Goal: Information Seeking & Learning: Learn about a topic

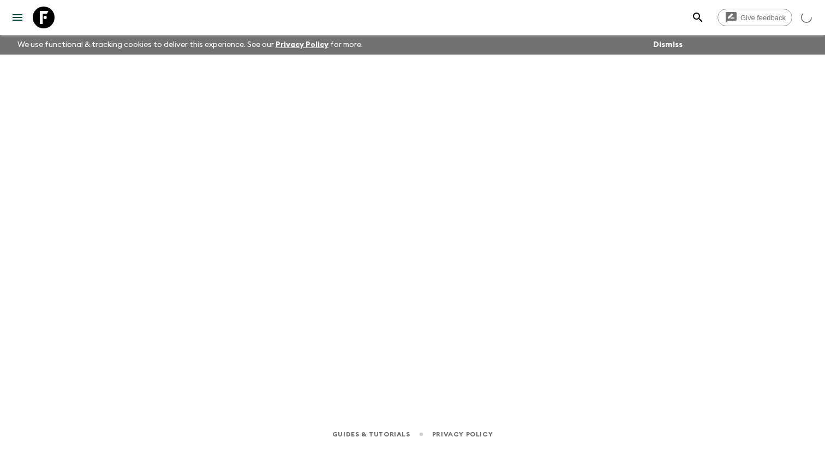
click at [22, 16] on icon "menu" at bounding box center [18, 17] width 10 height 7
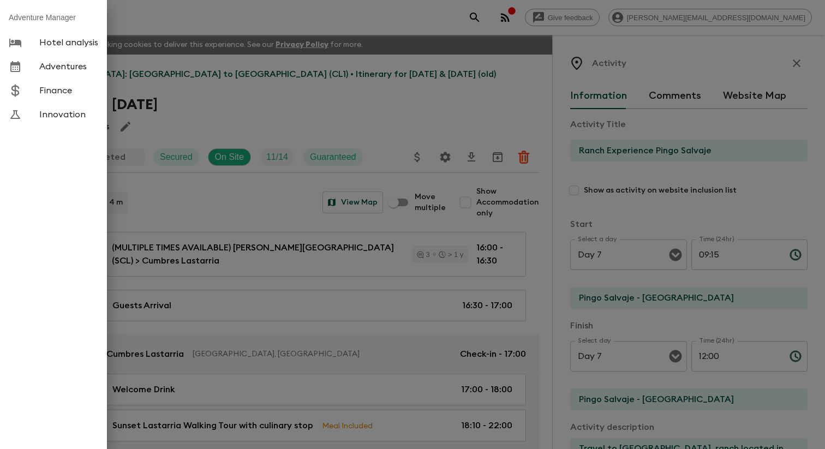
click at [80, 67] on span "Adventures" at bounding box center [68, 66] width 59 height 11
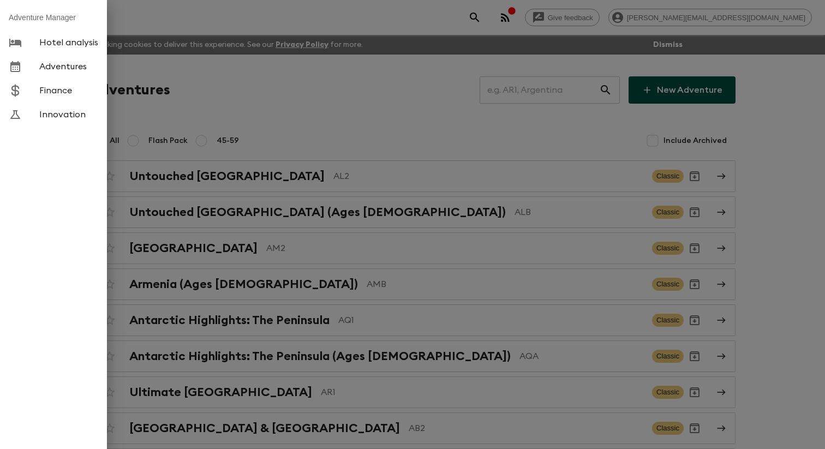
click at [205, 77] on div at bounding box center [412, 224] width 825 height 449
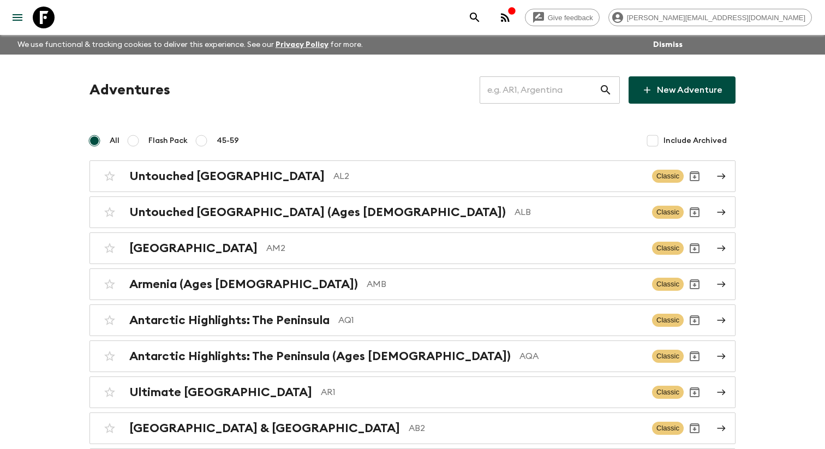
scroll to position [3215, 0]
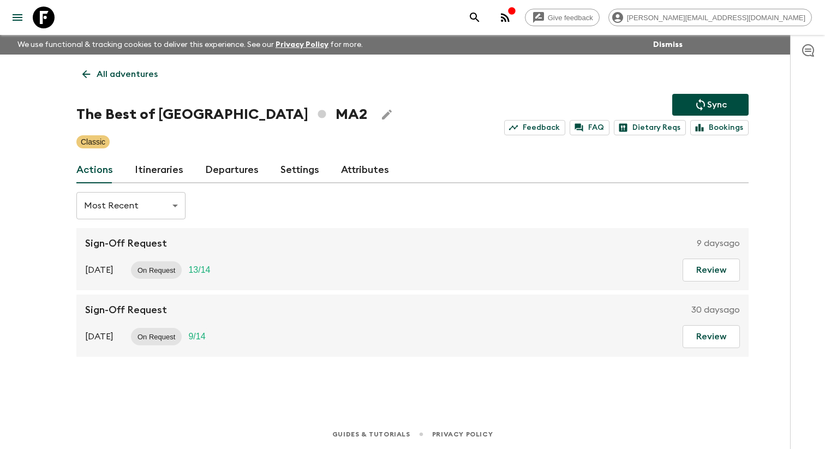
click at [167, 163] on link "Itineraries" at bounding box center [159, 170] width 49 height 26
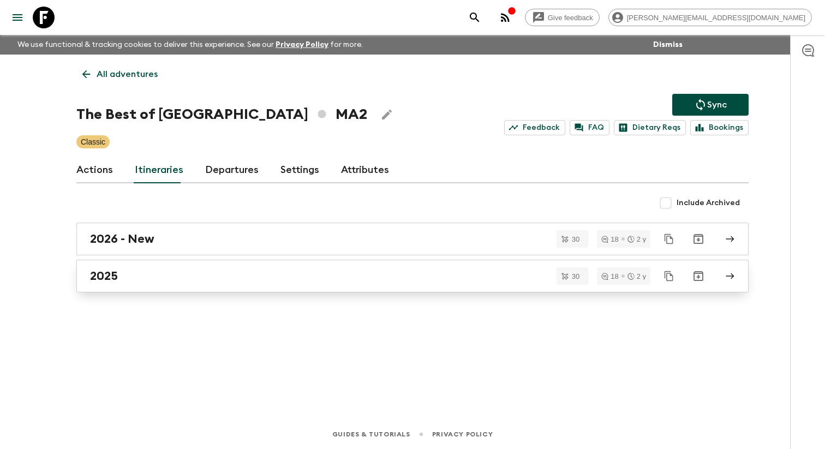
click at [194, 283] on div "2025" at bounding box center [402, 276] width 624 height 14
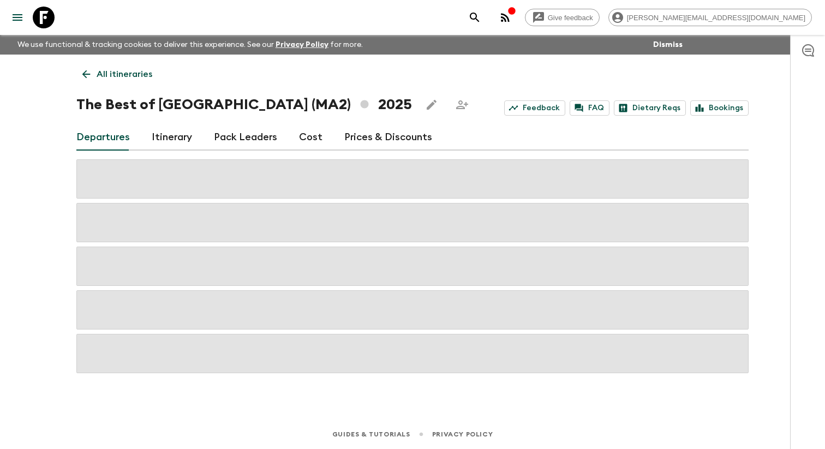
click at [159, 139] on link "Itinerary" at bounding box center [172, 137] width 40 height 26
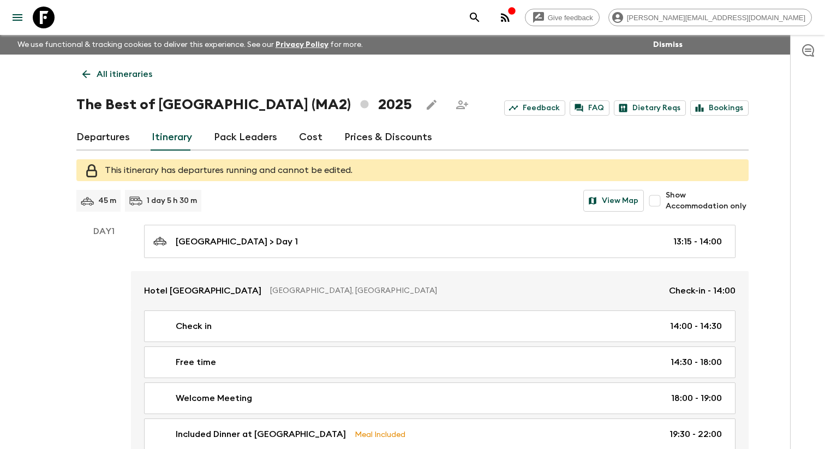
click at [661, 212] on input "Show Accommodation only" at bounding box center [655, 201] width 22 height 22
checkbox input "true"
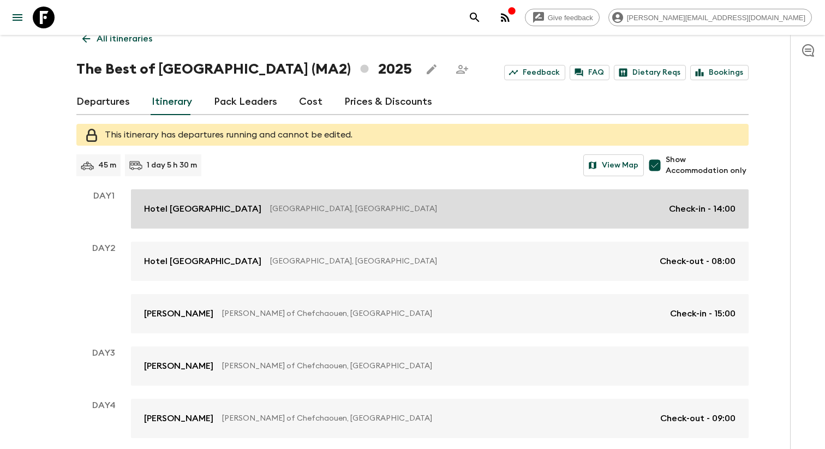
scroll to position [107, 0]
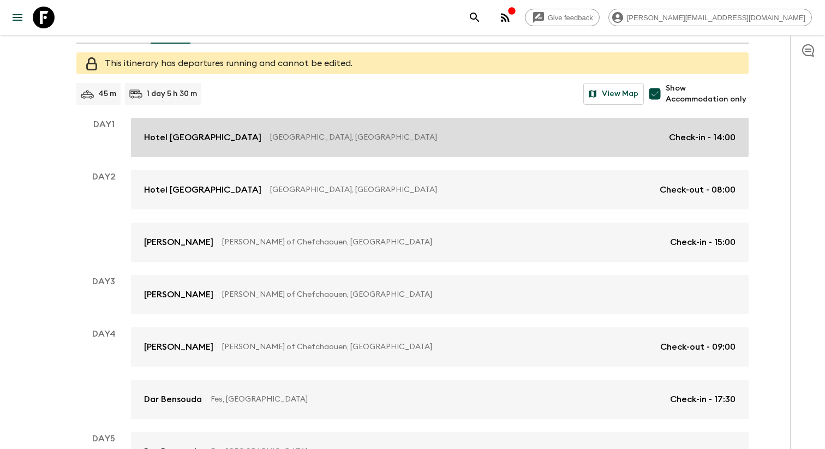
click at [520, 157] on link "Hotel [GEOGRAPHIC_DATA], [GEOGRAPHIC_DATA] Check-in - 14:00" at bounding box center [439, 137] width 617 height 39
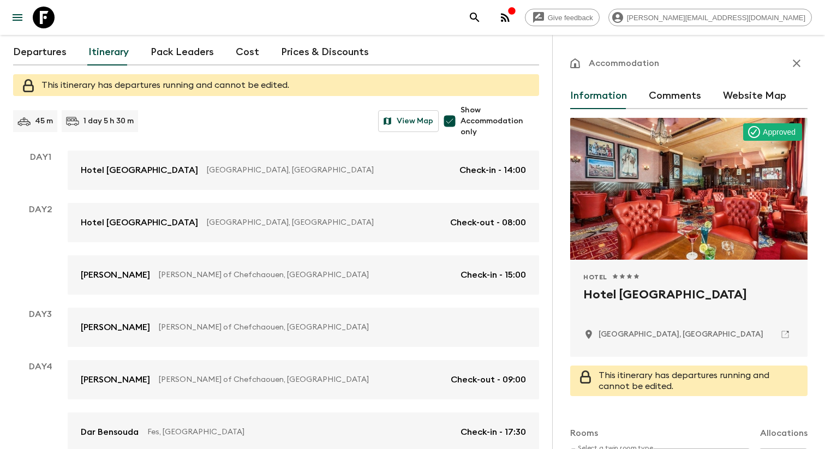
click at [614, 293] on h2 "Hotel [GEOGRAPHIC_DATA]" at bounding box center [688, 303] width 211 height 35
copy div "Hotel [GEOGRAPHIC_DATA]"
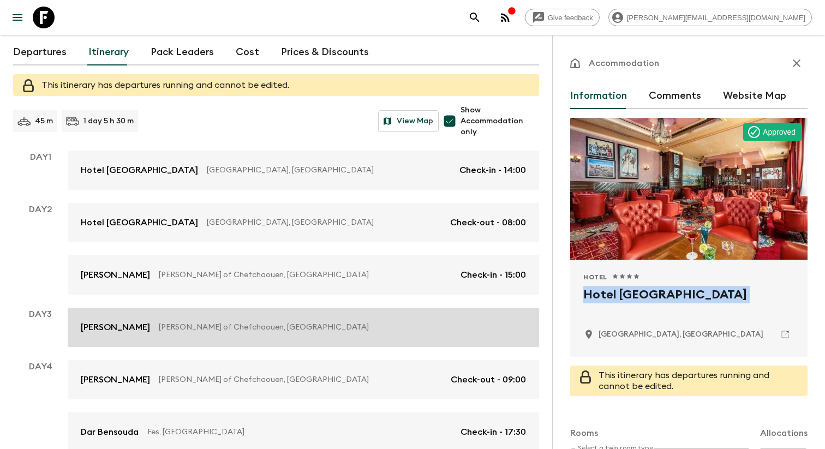
click at [215, 330] on p "[PERSON_NAME] of Chefchaouen, [GEOGRAPHIC_DATA]" at bounding box center [338, 327] width 358 height 11
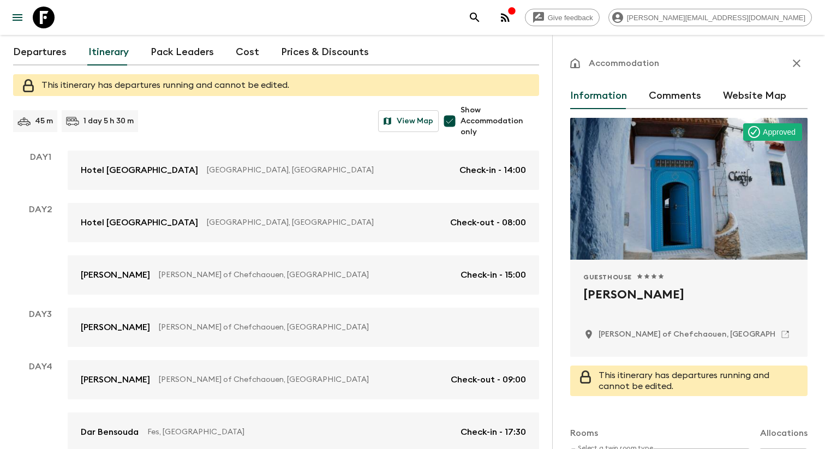
click at [606, 296] on h2 "[PERSON_NAME]" at bounding box center [688, 303] width 211 height 35
copy div "[PERSON_NAME]"
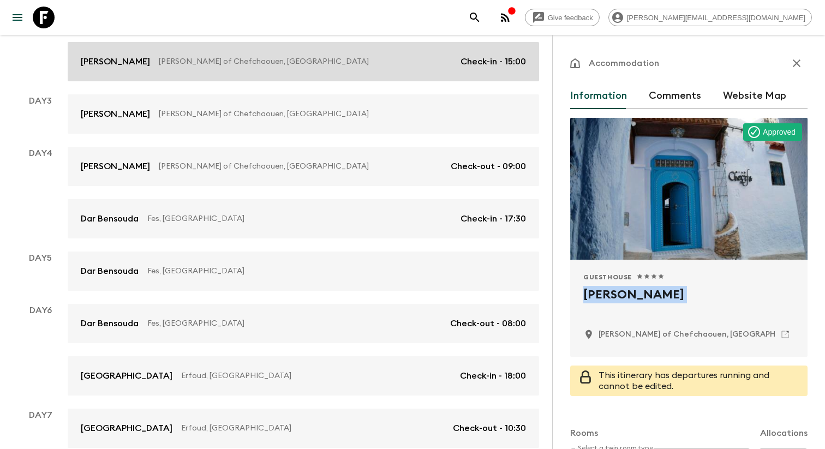
scroll to position [321, 0]
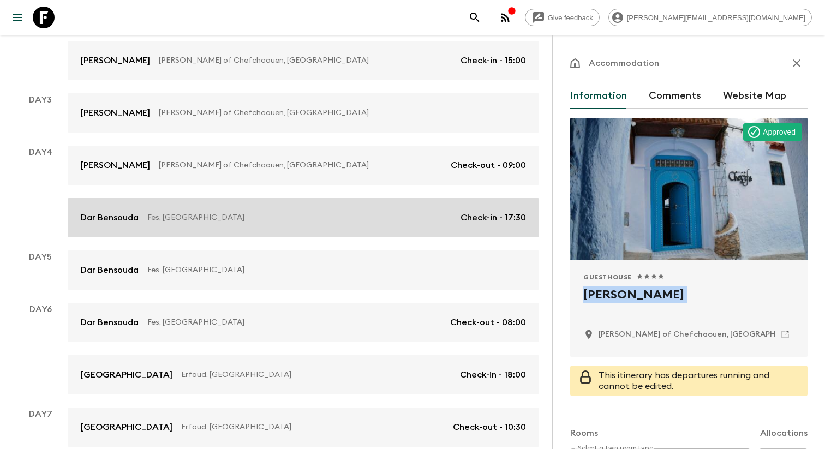
click at [194, 224] on div "Dar Bensouda Fes, [GEOGRAPHIC_DATA] Check-in - 17:30" at bounding box center [303, 217] width 445 height 13
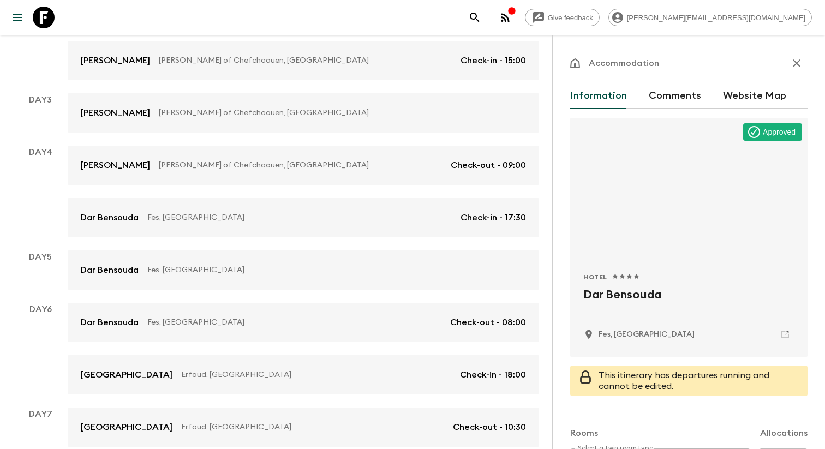
click at [604, 295] on h2 "Dar Bensouda" at bounding box center [688, 303] width 211 height 35
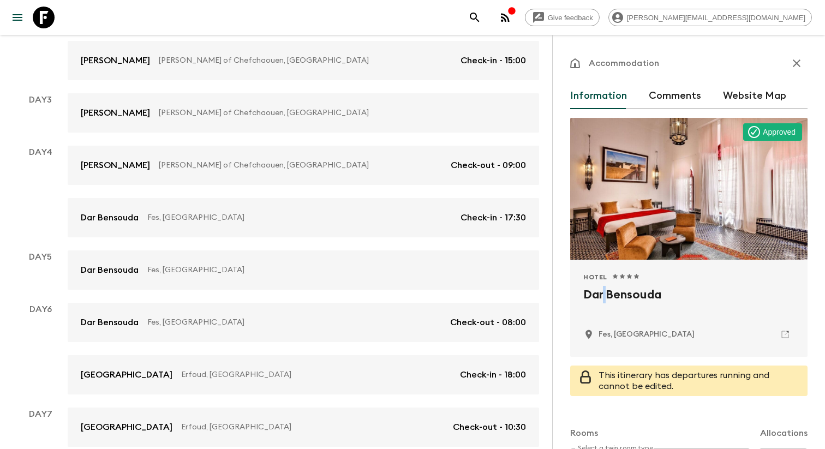
click at [604, 295] on h2 "Dar Bensouda" at bounding box center [688, 303] width 211 height 35
copy div "Dar Bensouda"
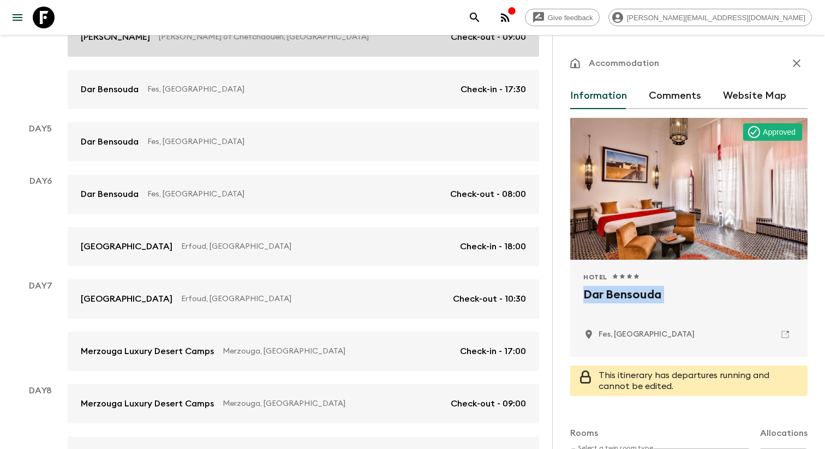
scroll to position [452, 0]
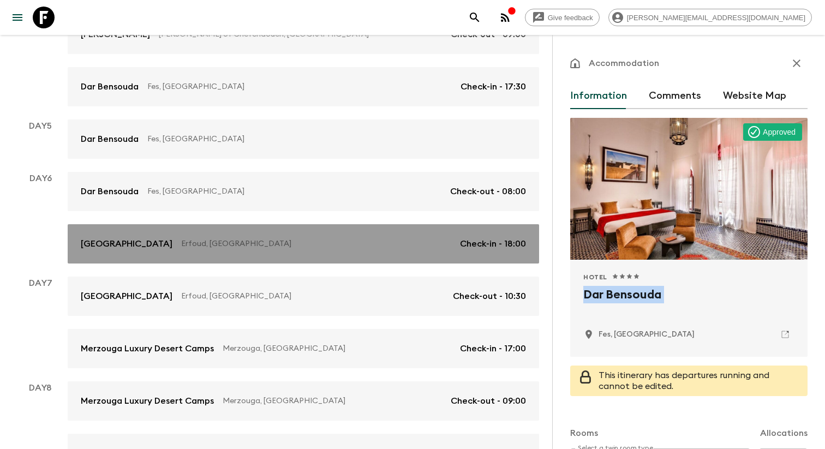
click at [297, 239] on p "Erfoud, [GEOGRAPHIC_DATA]" at bounding box center [316, 243] width 270 height 11
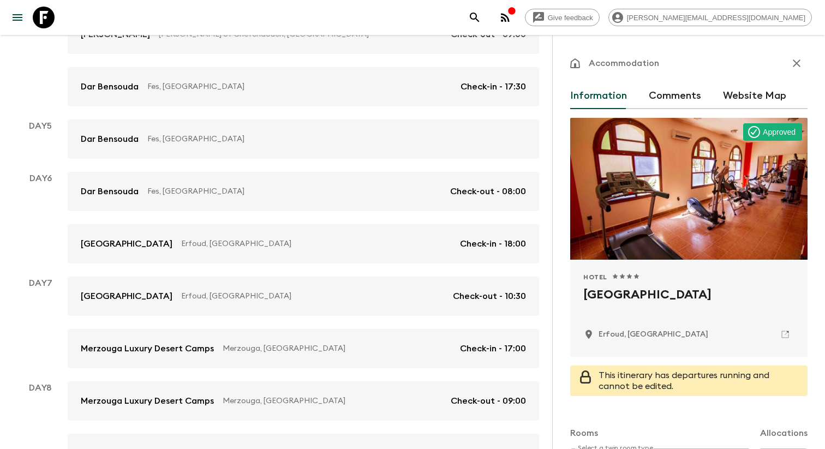
click at [623, 298] on h2 "[GEOGRAPHIC_DATA]" at bounding box center [688, 303] width 211 height 35
copy div "[GEOGRAPHIC_DATA]"
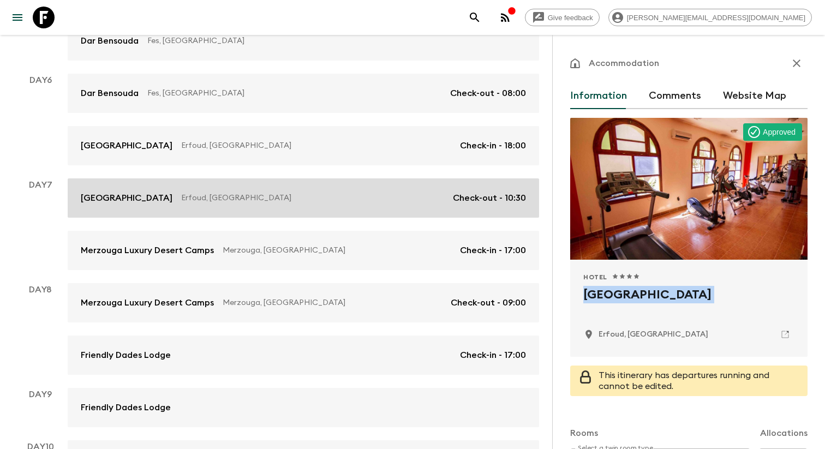
scroll to position [552, 0]
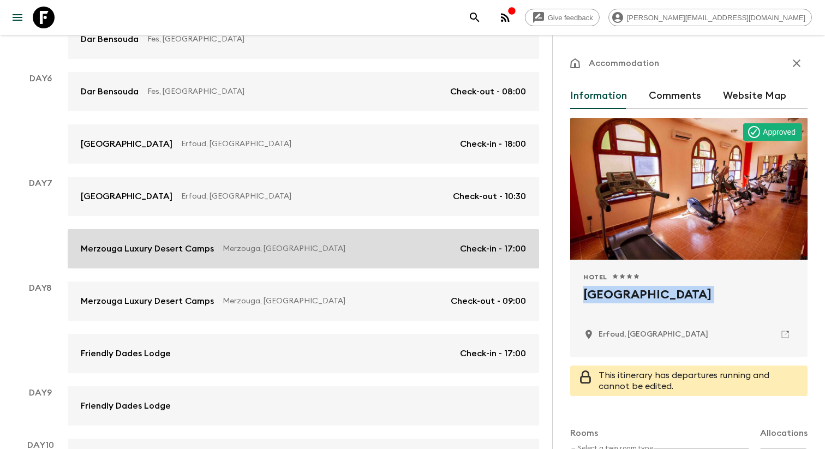
click at [306, 241] on link "Merzouga Luxury Desert Camps [GEOGRAPHIC_DATA], [GEOGRAPHIC_DATA] Check-in - 17…" at bounding box center [303, 248] width 471 height 39
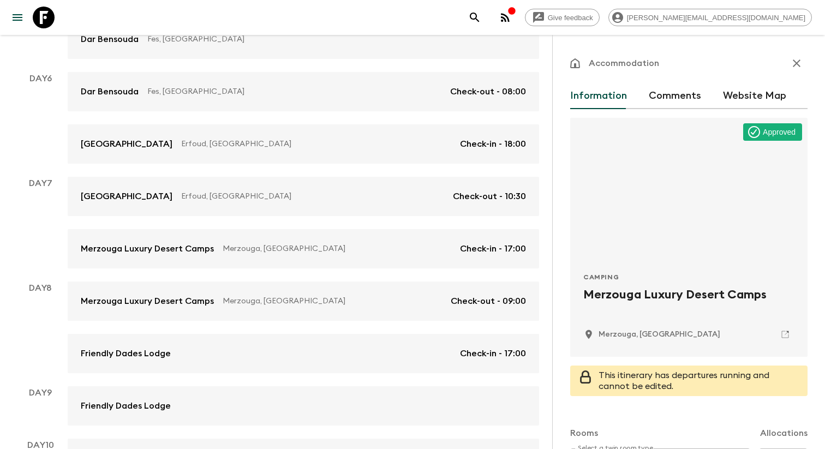
click at [614, 290] on h2 "Merzouga Luxury Desert Camps" at bounding box center [688, 303] width 211 height 35
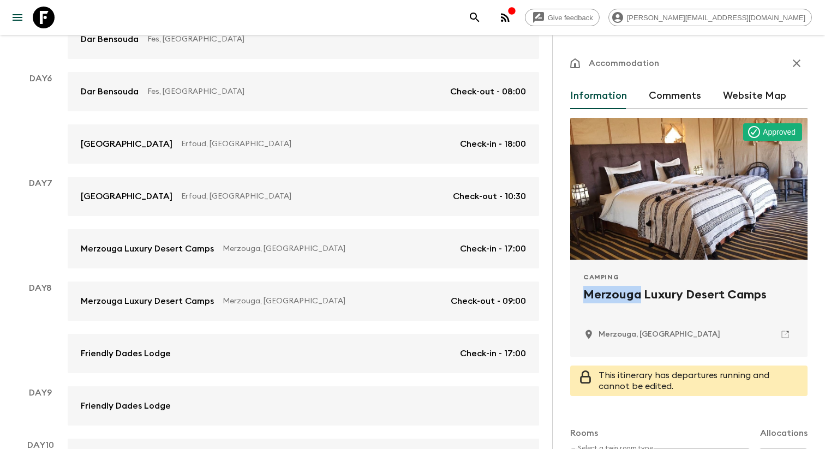
click at [614, 290] on h2 "Merzouga Luxury Desert Camps" at bounding box center [688, 303] width 211 height 35
copy div "Merzouga Luxury Desert Camps"
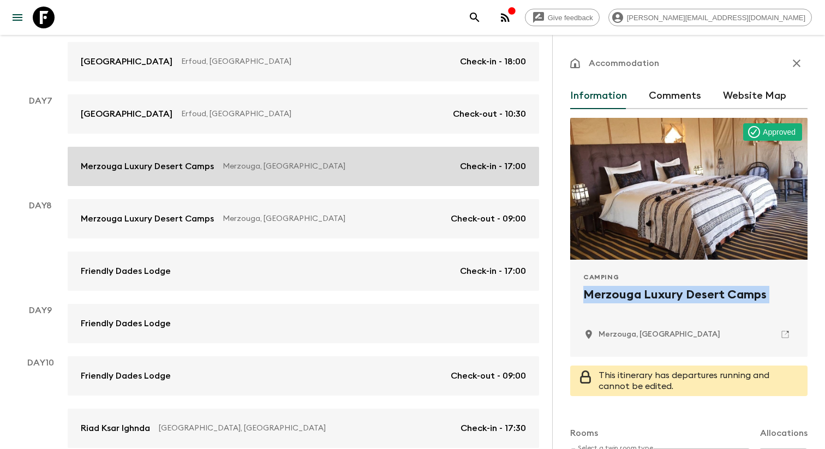
scroll to position [641, 0]
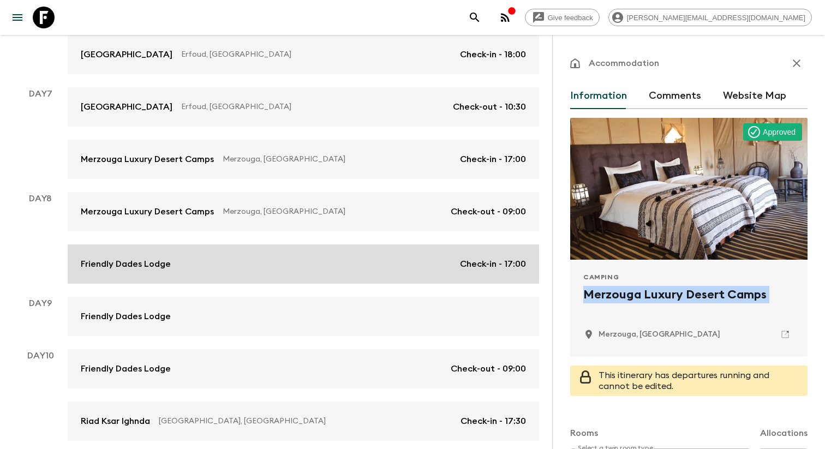
click at [298, 261] on div "Friendly Dades Lodge Check-in - 17:00" at bounding box center [303, 263] width 445 height 13
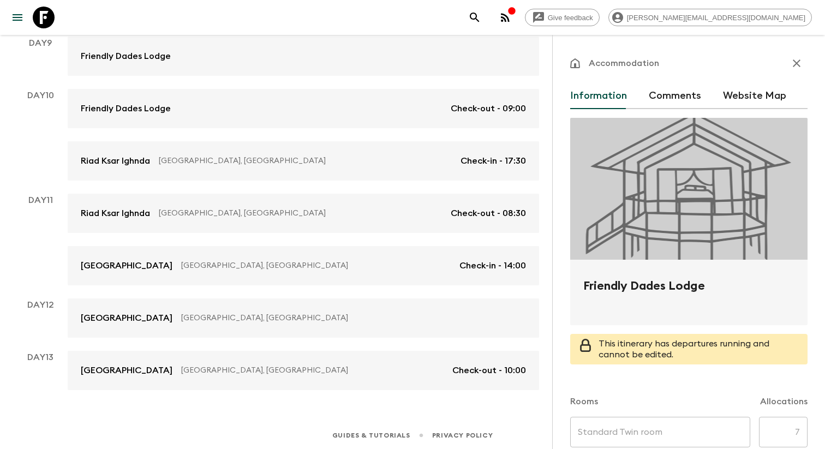
scroll to position [903, 0]
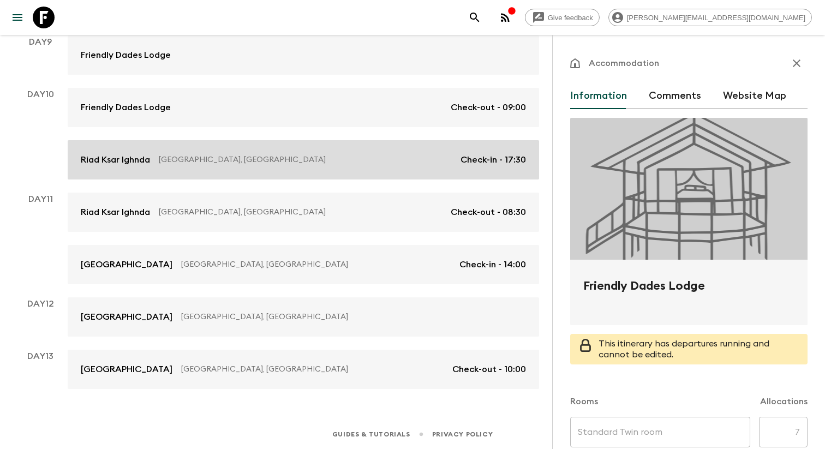
click at [388, 176] on link "Riad Ksar Ighnda Asfalou, [GEOGRAPHIC_DATA] Check-in - 17:30" at bounding box center [303, 159] width 471 height 39
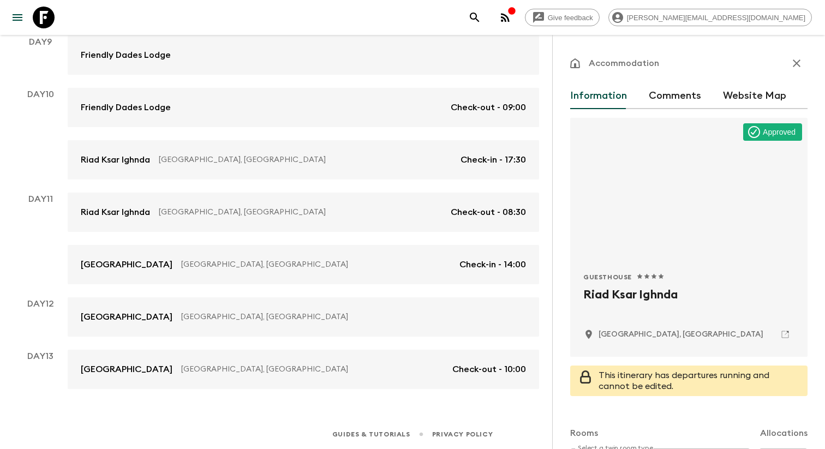
click at [611, 298] on h2 "Riad Ksar Ighnda" at bounding box center [688, 303] width 211 height 35
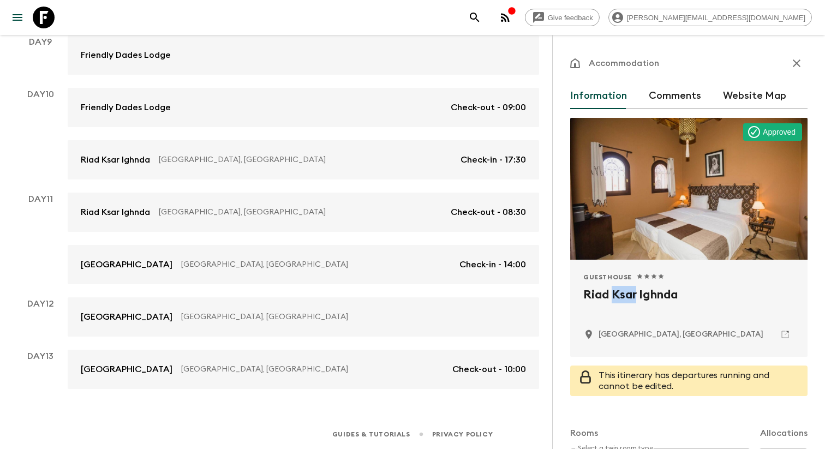
click at [611, 298] on h2 "Riad Ksar Ighnda" at bounding box center [688, 303] width 211 height 35
copy div "Riad Ksar Ighnda"
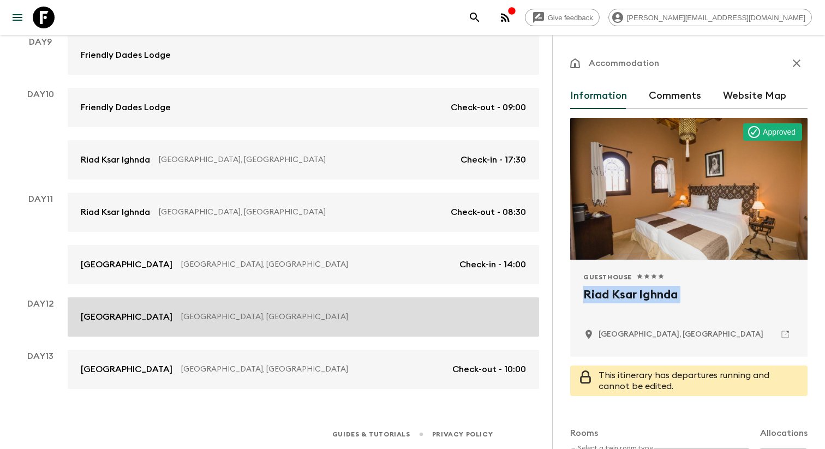
click at [181, 320] on p "[GEOGRAPHIC_DATA], [GEOGRAPHIC_DATA]" at bounding box center [349, 316] width 336 height 11
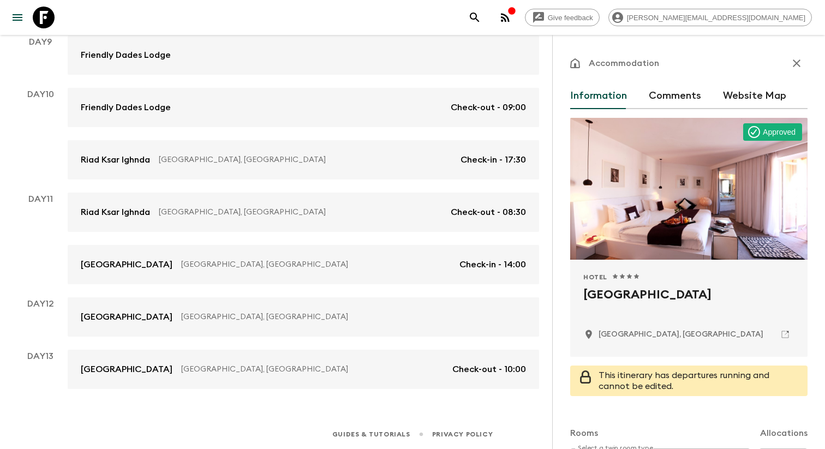
click at [609, 297] on h2 "[GEOGRAPHIC_DATA]" at bounding box center [688, 303] width 211 height 35
copy div "[GEOGRAPHIC_DATA]"
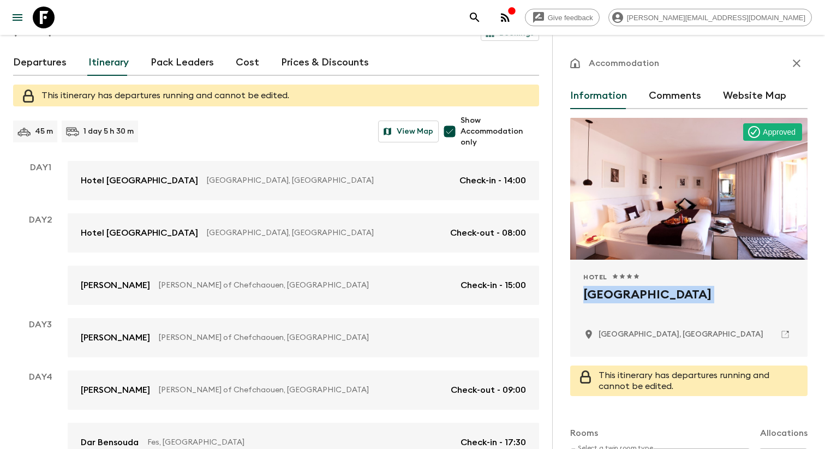
scroll to position [109, 0]
